Goal: Transaction & Acquisition: Purchase product/service

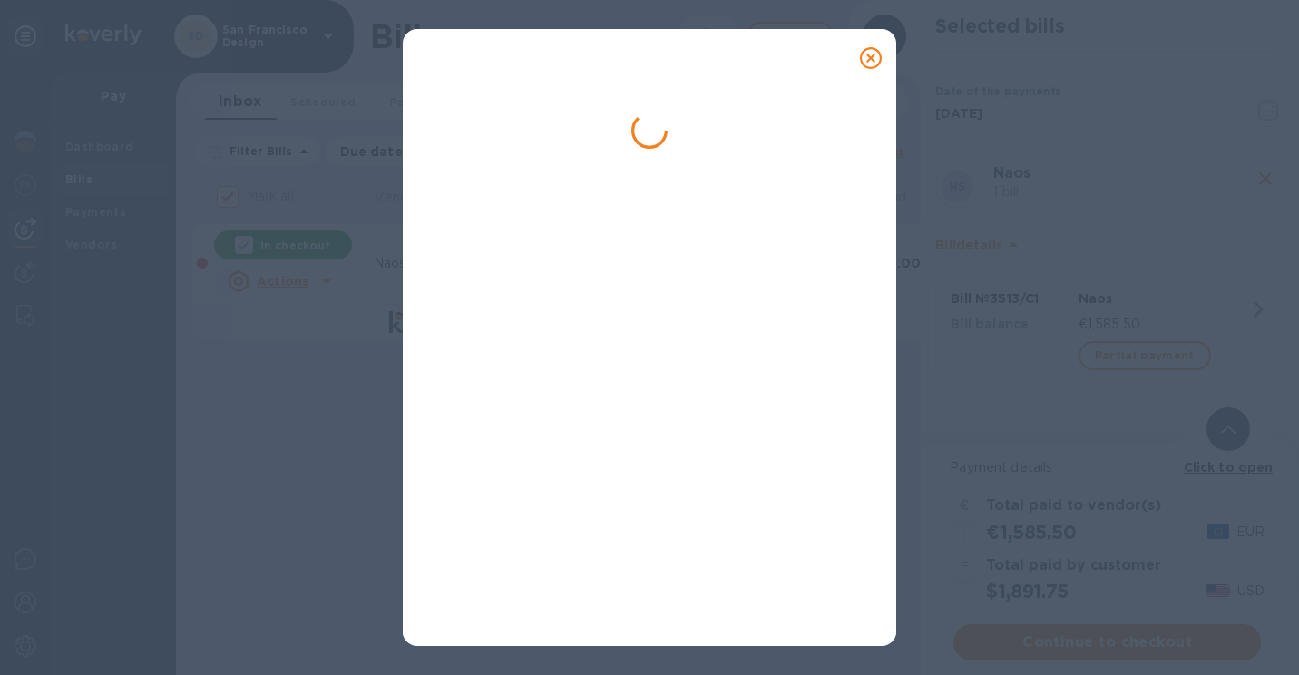
click at [867, 54] on icon at bounding box center [871, 58] width 22 height 22
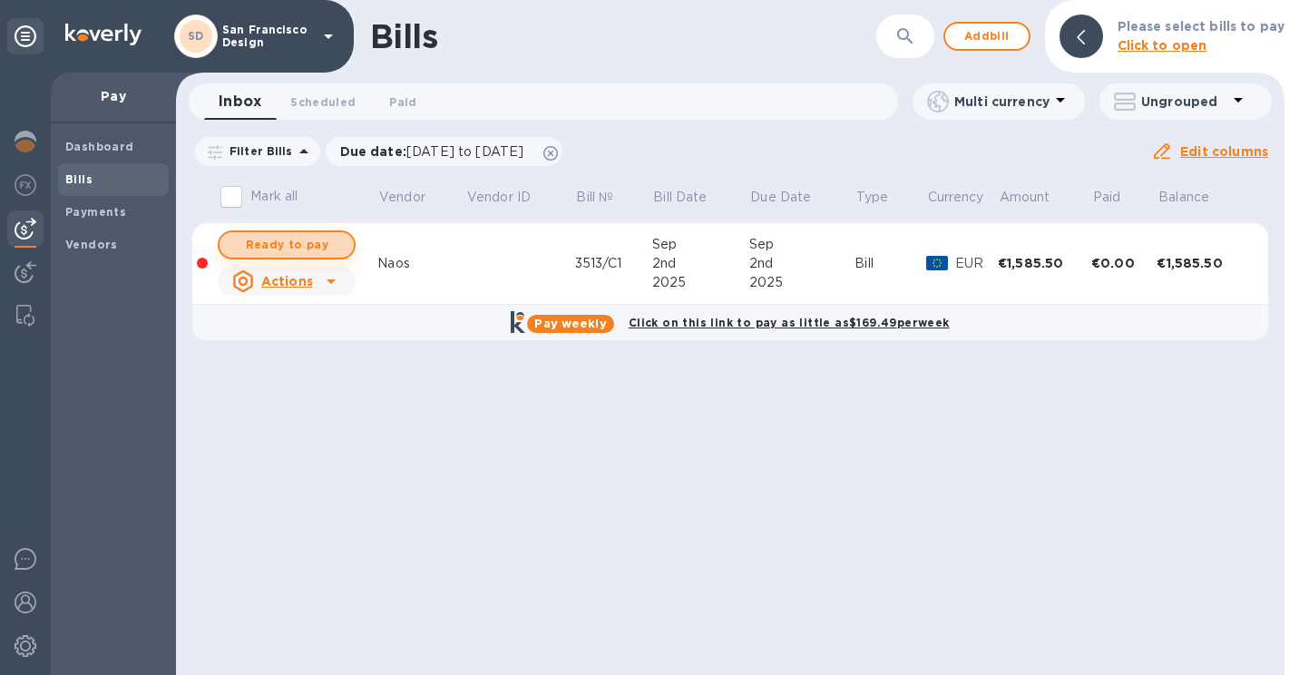
click at [301, 236] on span "Ready to pay" at bounding box center [286, 245] width 105 height 22
checkbox input "true"
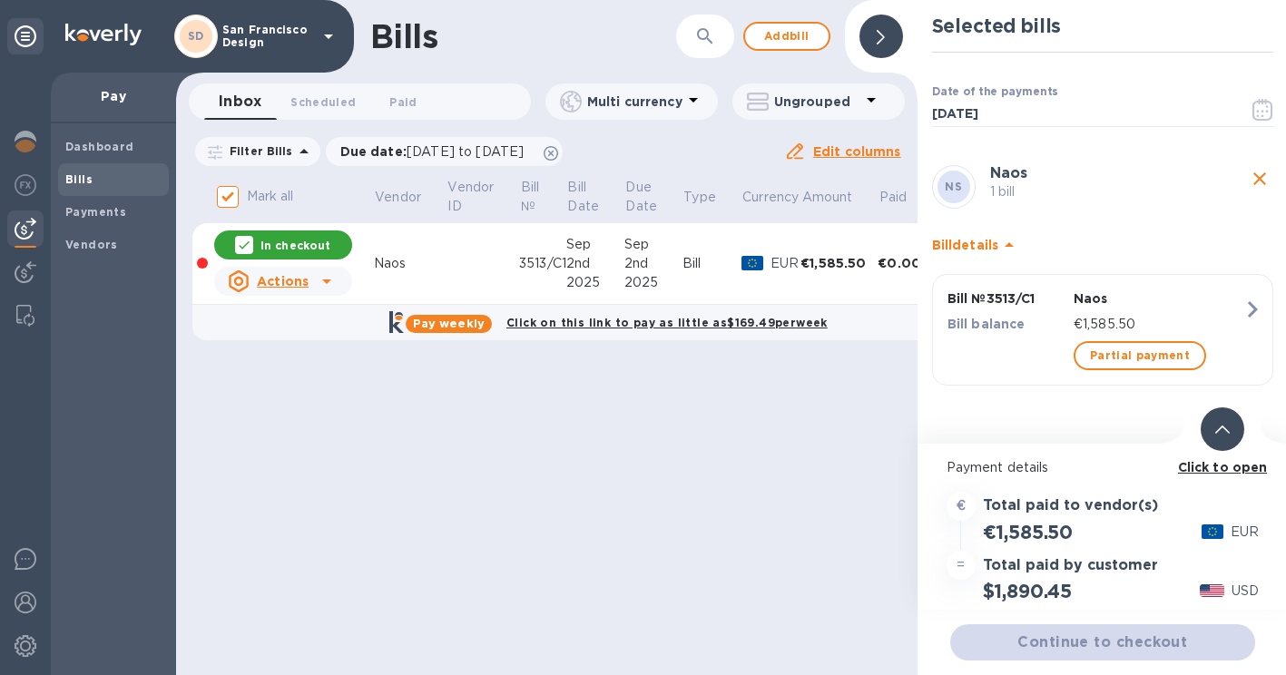
scroll to position [14, 0]
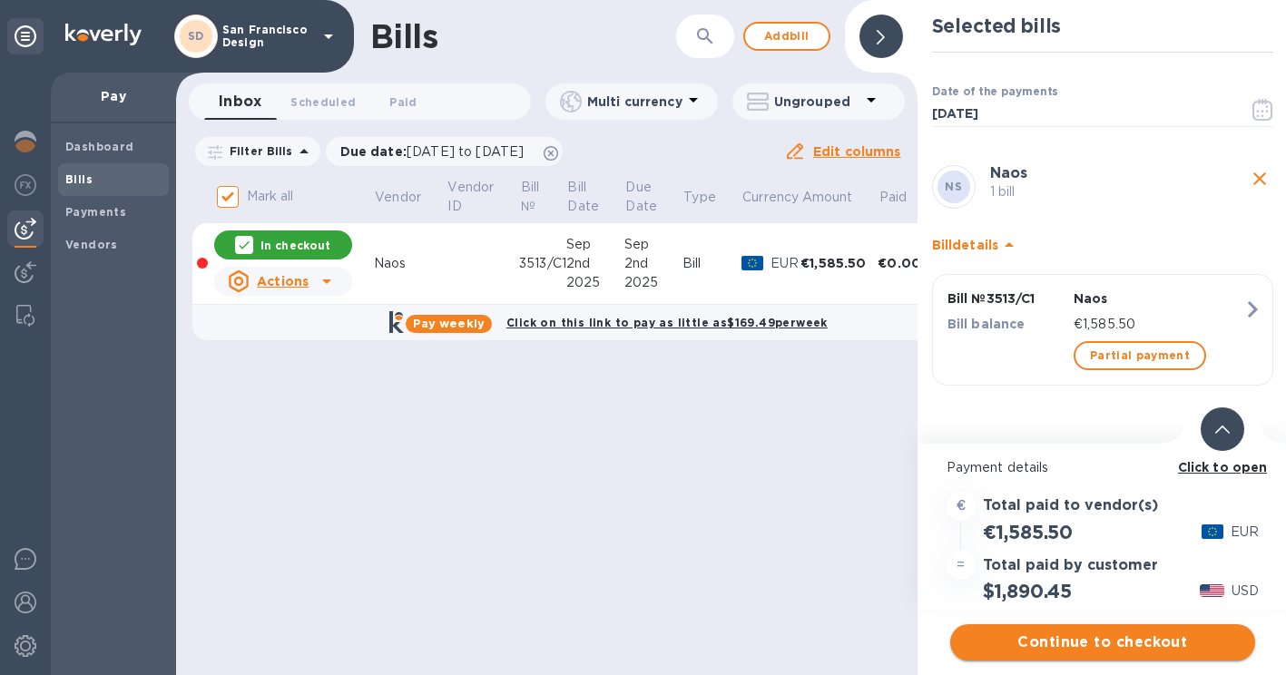
click at [1081, 632] on span "Continue to checkout" at bounding box center [1103, 643] width 276 height 22
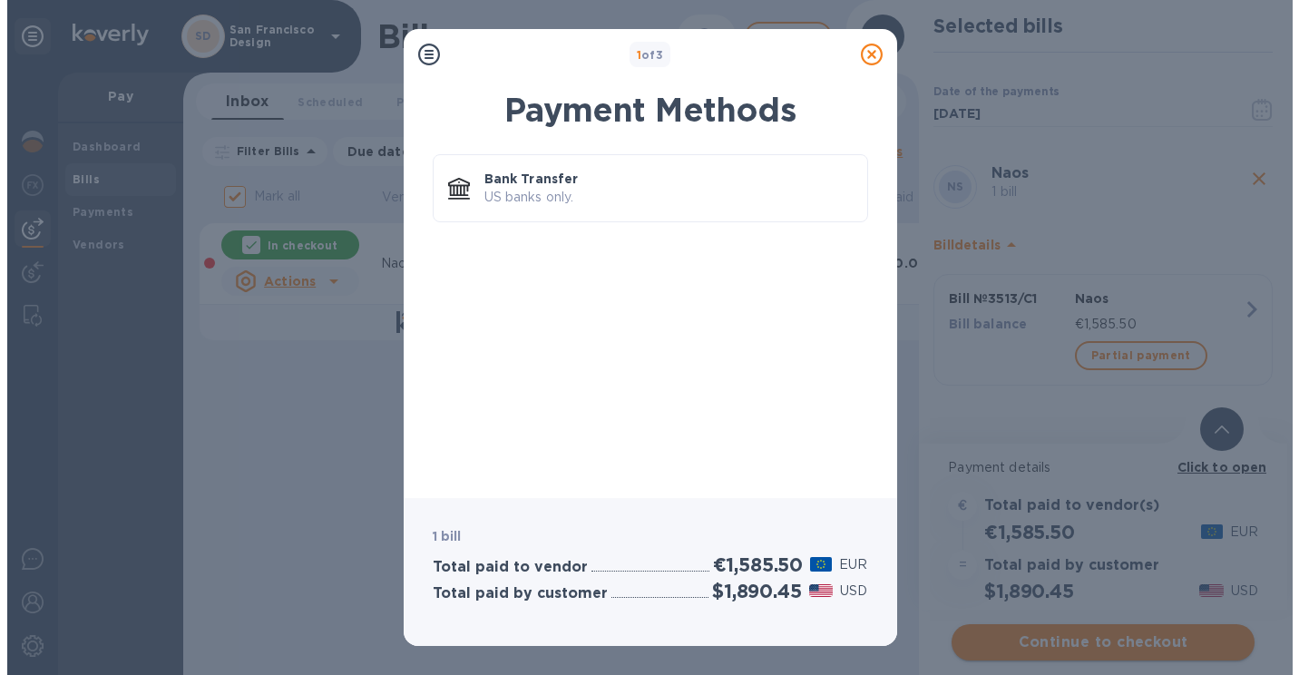
scroll to position [0, 0]
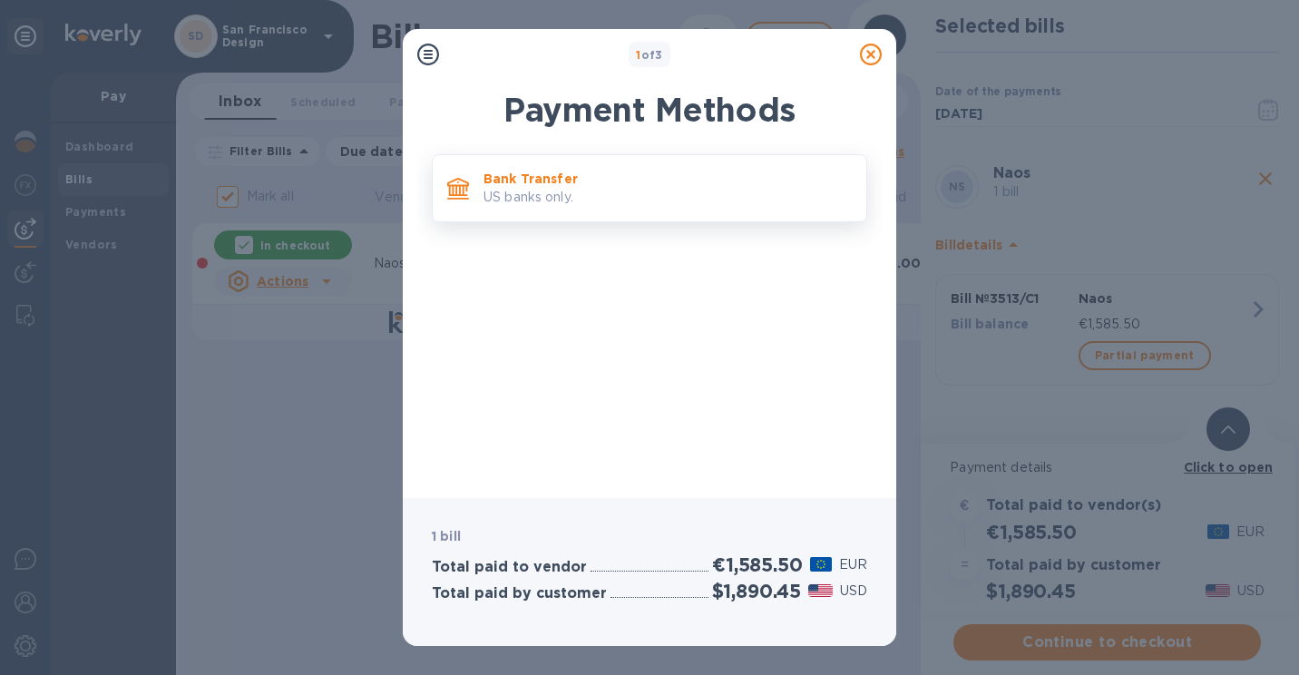
click at [615, 191] on p "US banks only." at bounding box center [668, 197] width 368 height 19
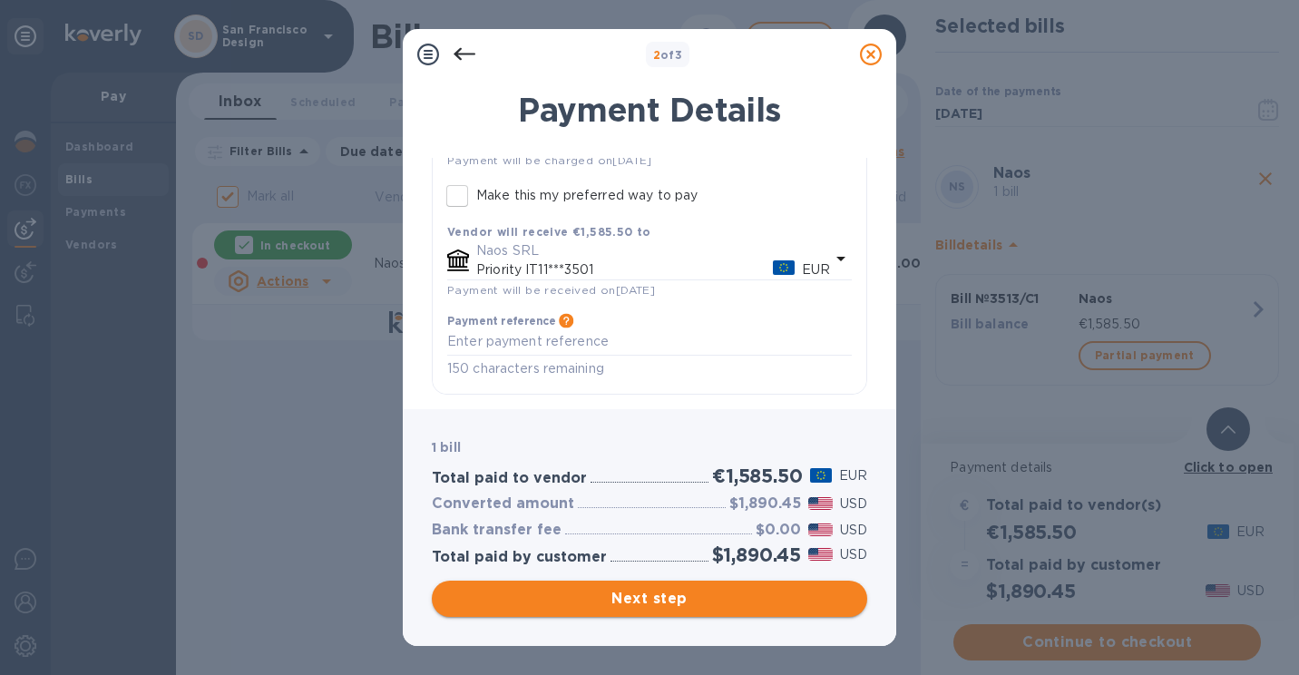
scroll to position [193, 0]
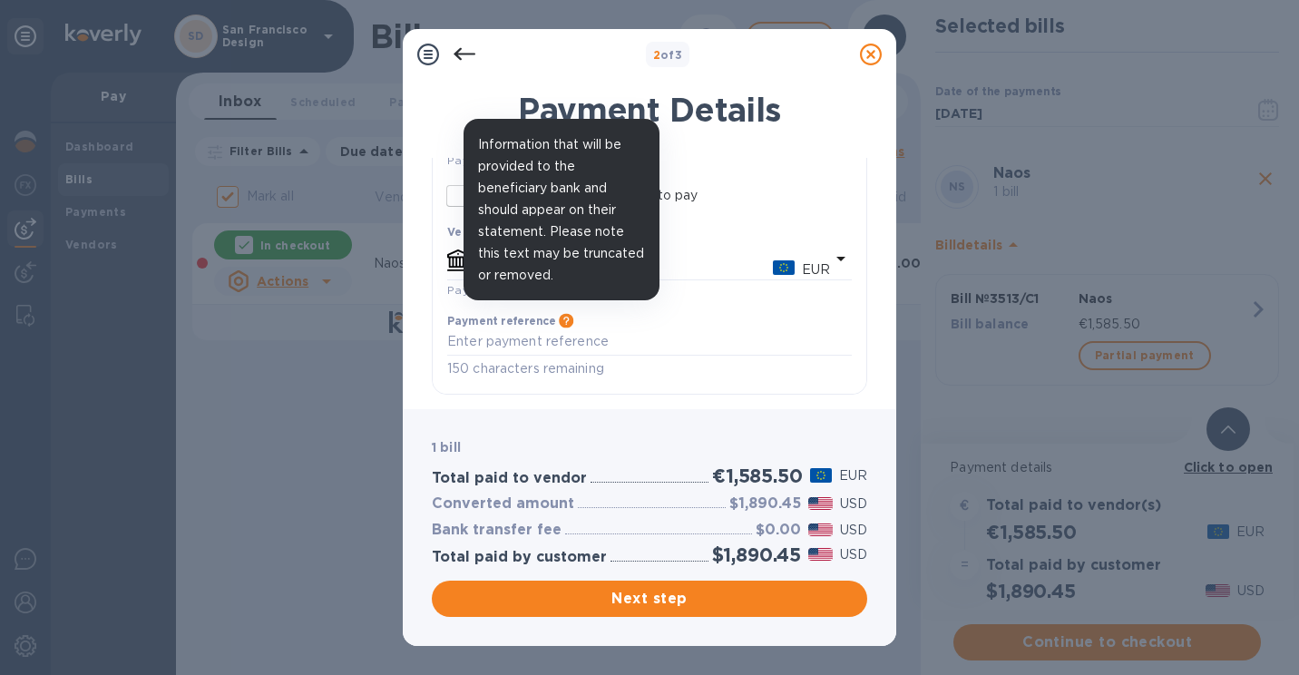
click at [569, 318] on icon "default-method" at bounding box center [566, 320] width 15 height 15
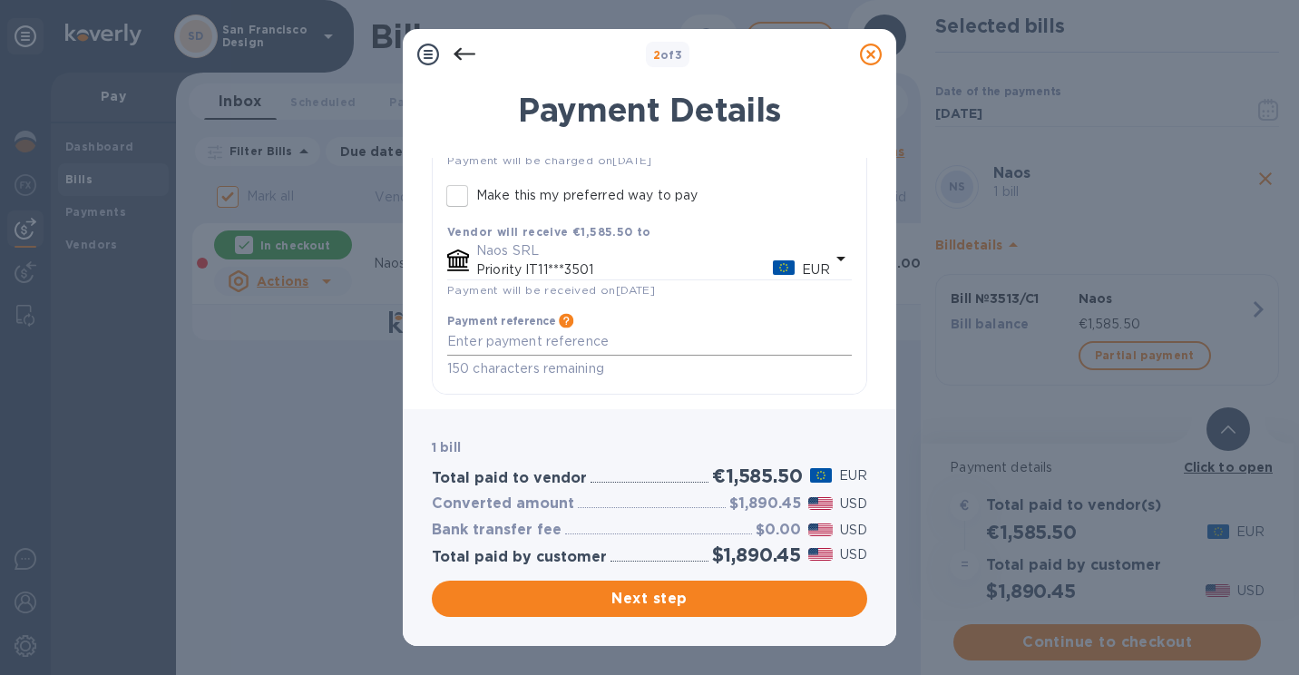
click at [548, 341] on textarea "default-method" at bounding box center [649, 341] width 405 height 15
type textarea "3513/C1"
click at [638, 587] on button "Next step" at bounding box center [650, 599] width 436 height 36
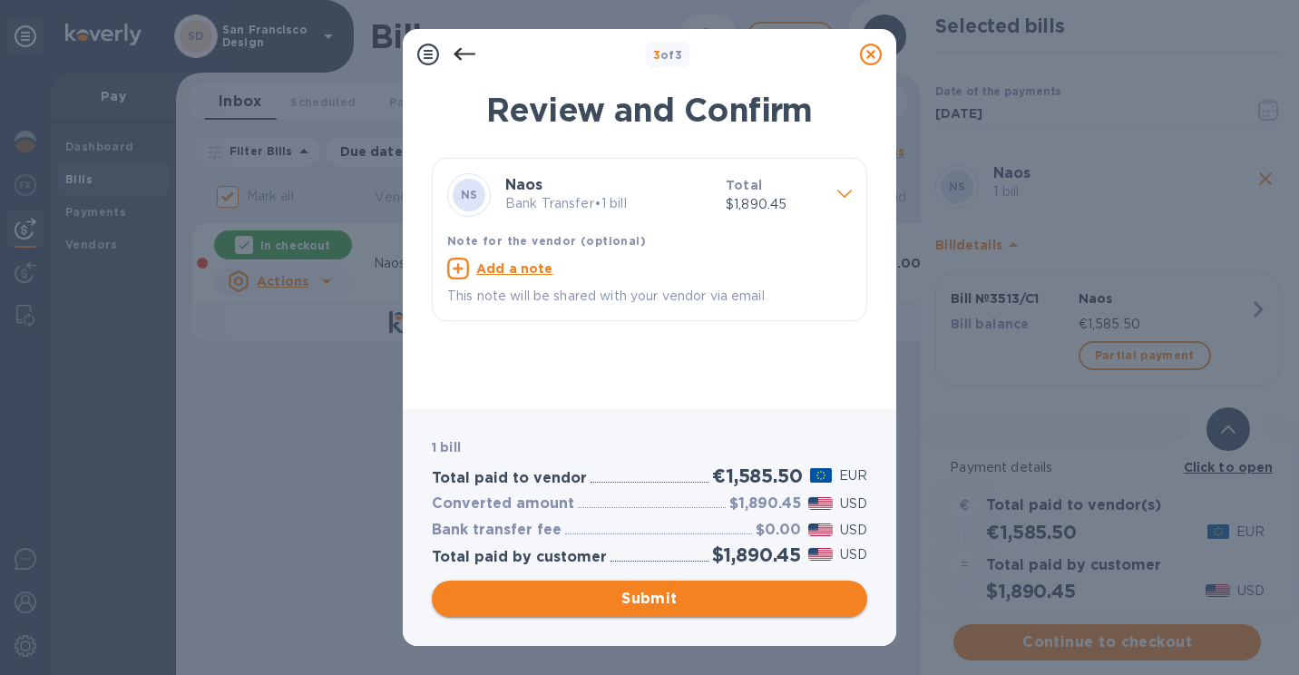
click at [671, 606] on span "Submit" at bounding box center [649, 599] width 407 height 22
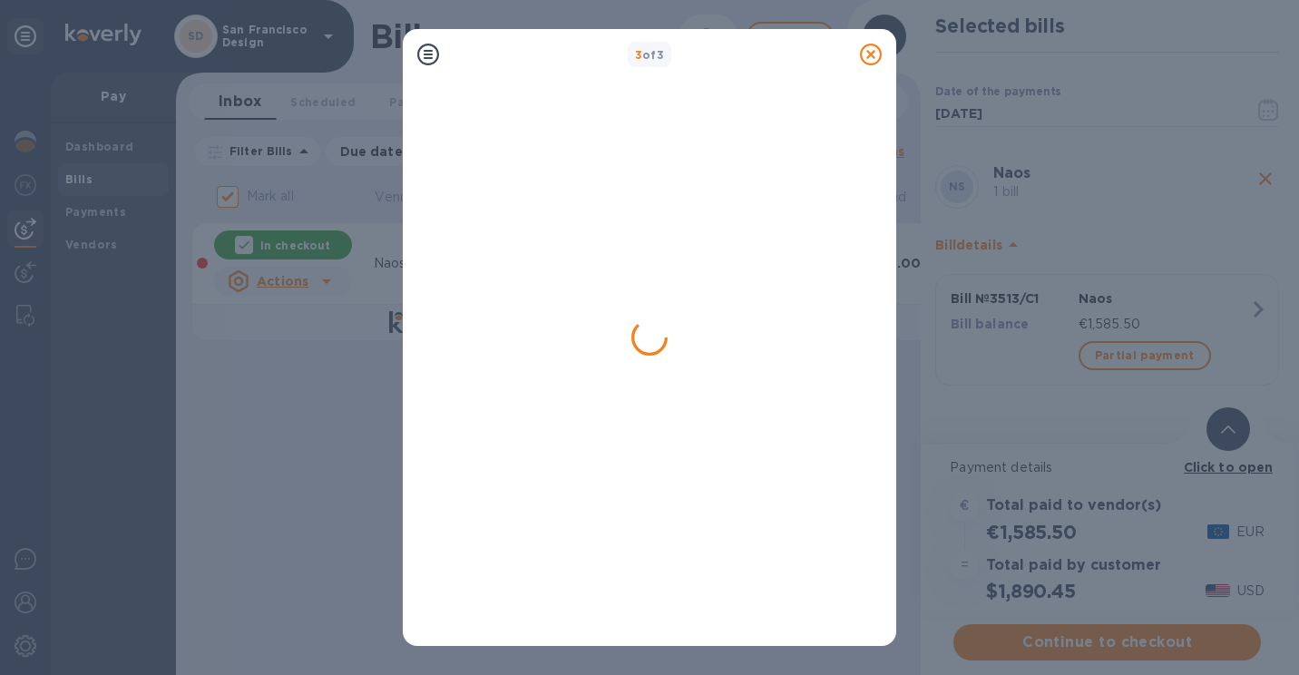
checkbox input "false"
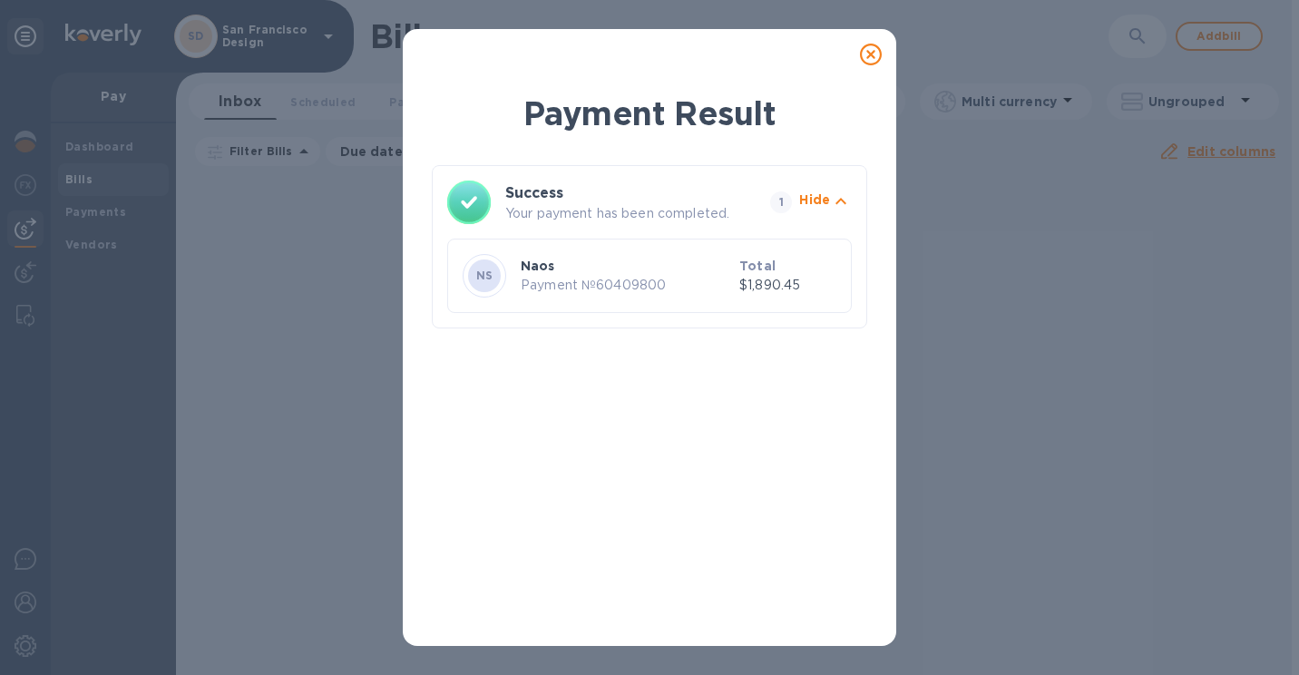
click at [882, 60] on div at bounding box center [871, 54] width 36 height 36
click at [862, 47] on icon at bounding box center [871, 55] width 22 height 22
